Goal: Find specific page/section: Find specific page/section

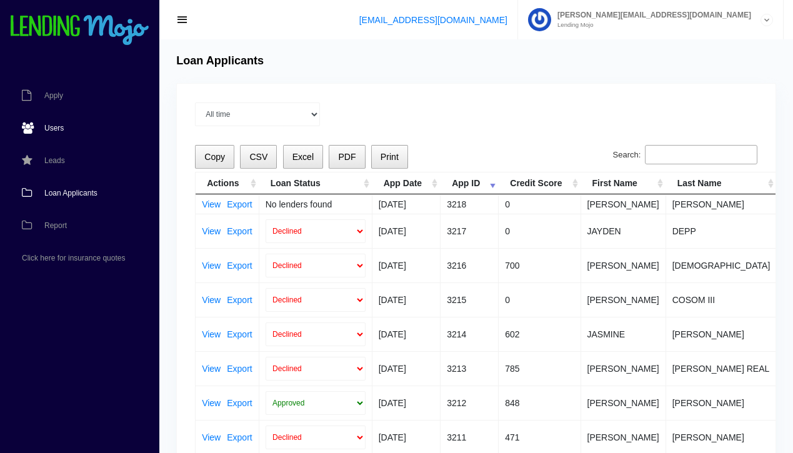
click at [61, 127] on span "Users" at bounding box center [53, 127] width 19 height 7
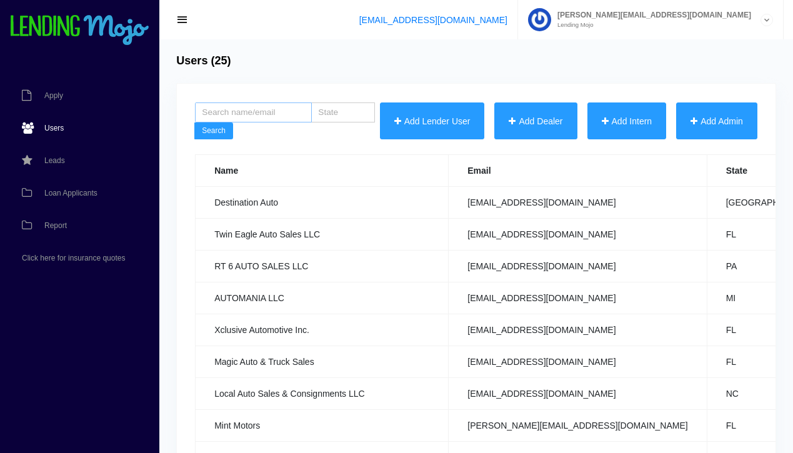
click at [253, 112] on input "search" at bounding box center [253, 112] width 117 height 20
type input "pa"
click at [194, 122] on button "Search" at bounding box center [213, 130] width 39 height 17
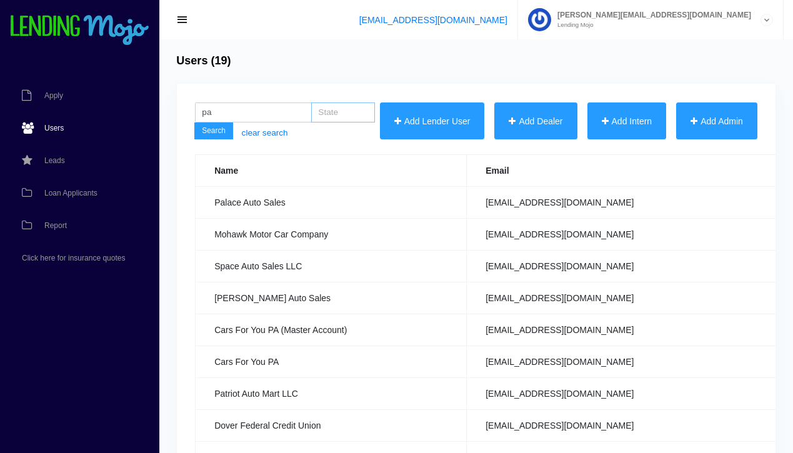
click at [329, 114] on input "search" at bounding box center [343, 112] width 64 height 20
type input "pa"
click at [194, 122] on button "Search" at bounding box center [213, 130] width 39 height 17
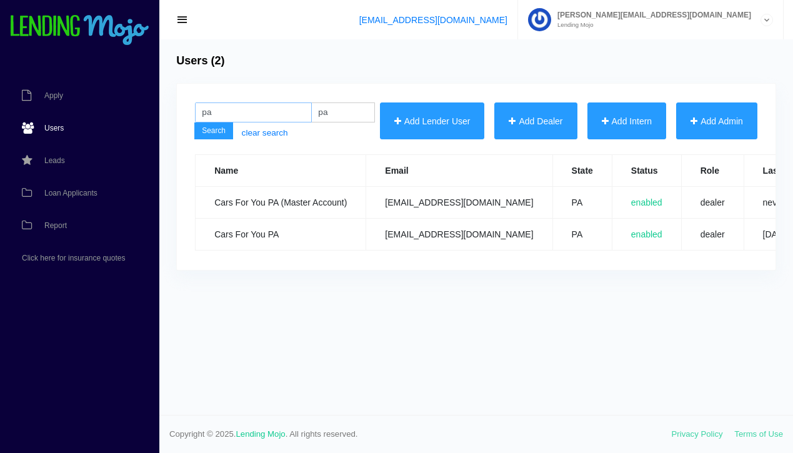
click at [232, 106] on input "pa" at bounding box center [253, 112] width 117 height 20
type input "p"
click at [194, 122] on button "Search" at bounding box center [213, 130] width 39 height 17
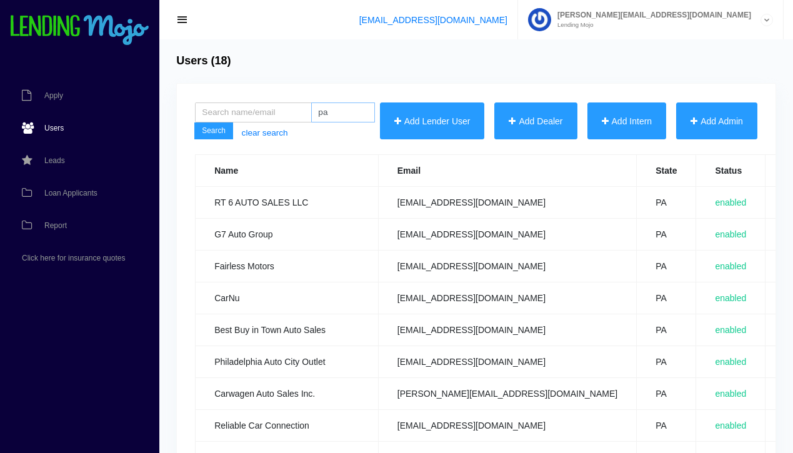
click at [329, 115] on input "pa" at bounding box center [343, 112] width 64 height 20
type input "p"
type input "va"
click at [194, 122] on button "Search" at bounding box center [213, 130] width 39 height 17
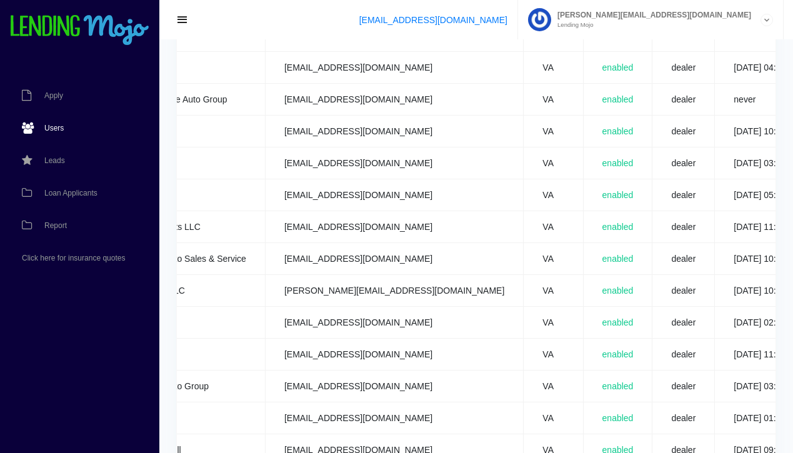
scroll to position [0, 117]
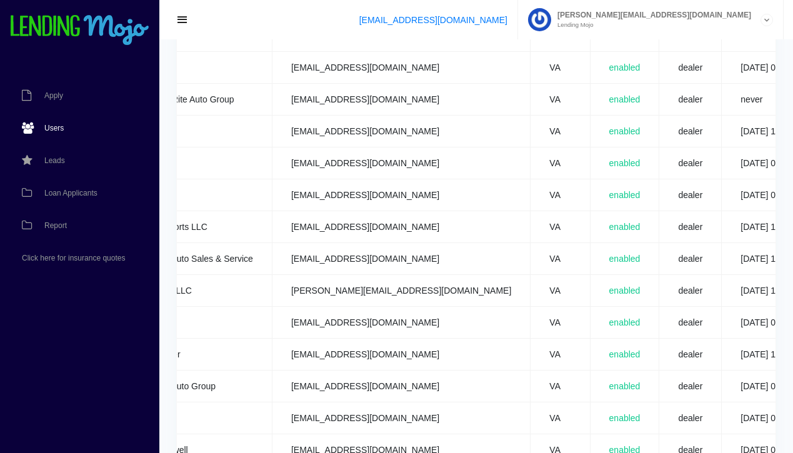
click at [609, 289] on span "enabled" at bounding box center [624, 290] width 31 height 10
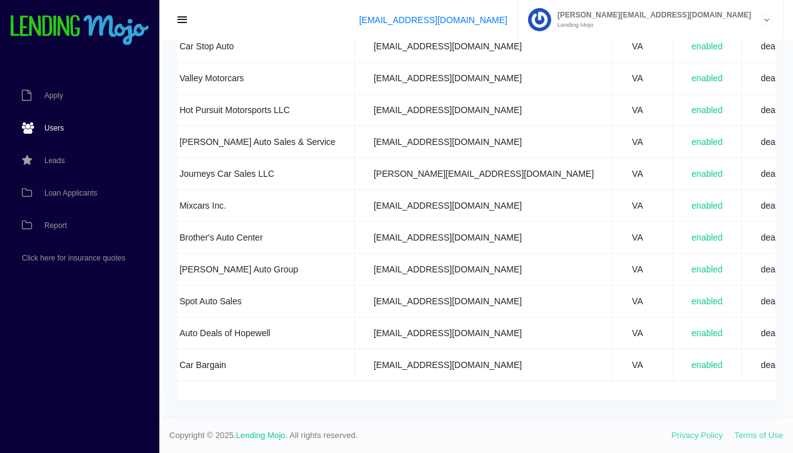
scroll to position [0, 36]
